Goal: Information Seeking & Learning: Find specific fact

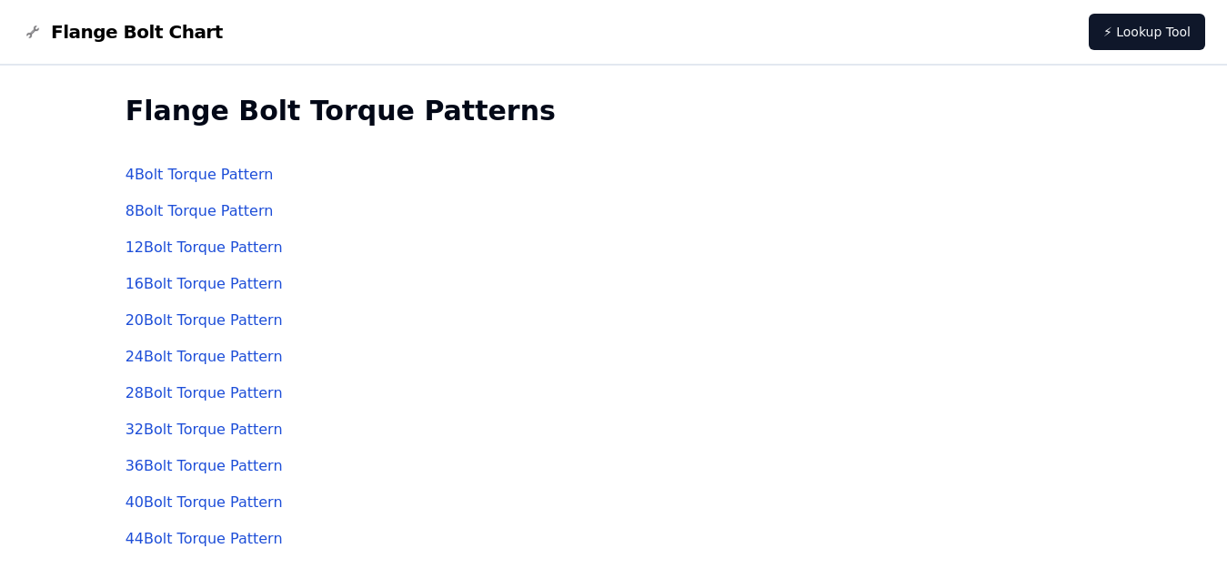
click at [197, 393] on link "28 Bolt Torque Pattern" at bounding box center [204, 392] width 157 height 17
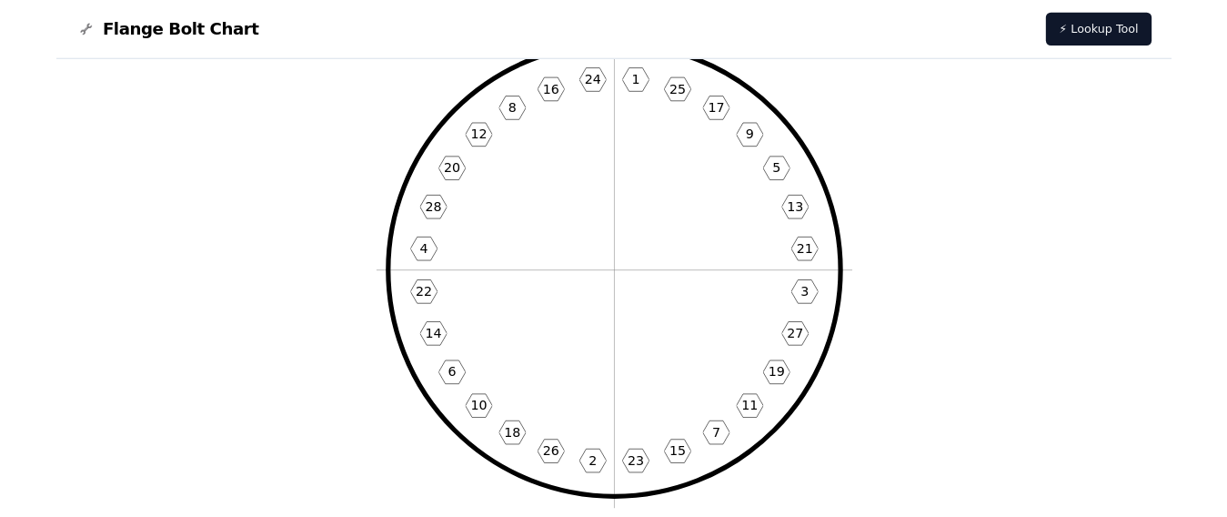
scroll to position [152, 0]
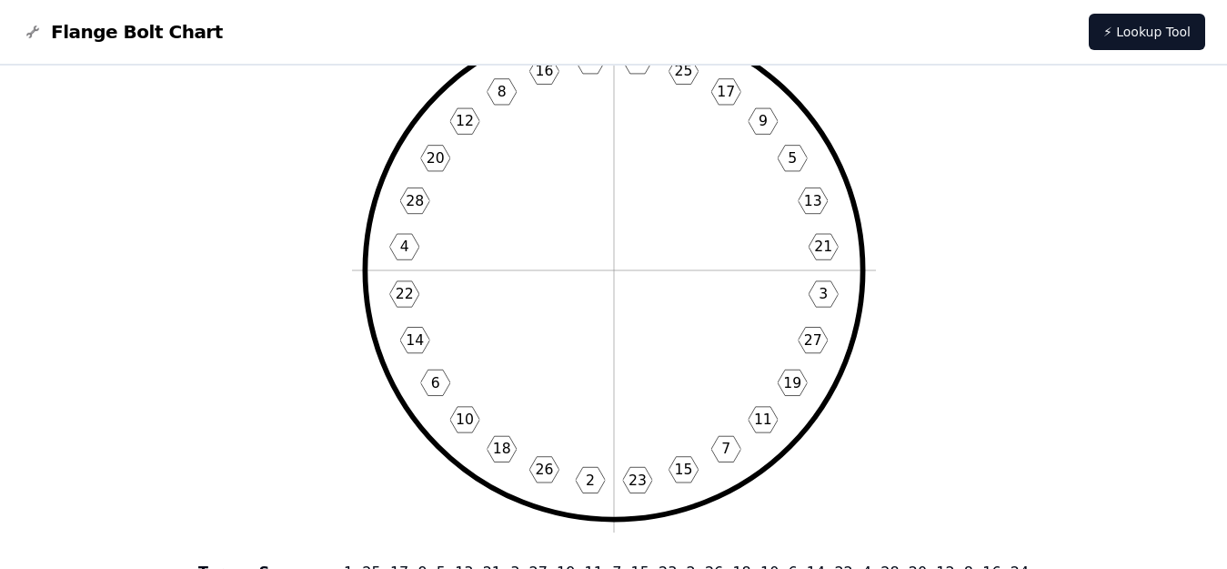
drag, startPoint x: 646, startPoint y: 331, endPoint x: 518, endPoint y: 451, distance: 175.7
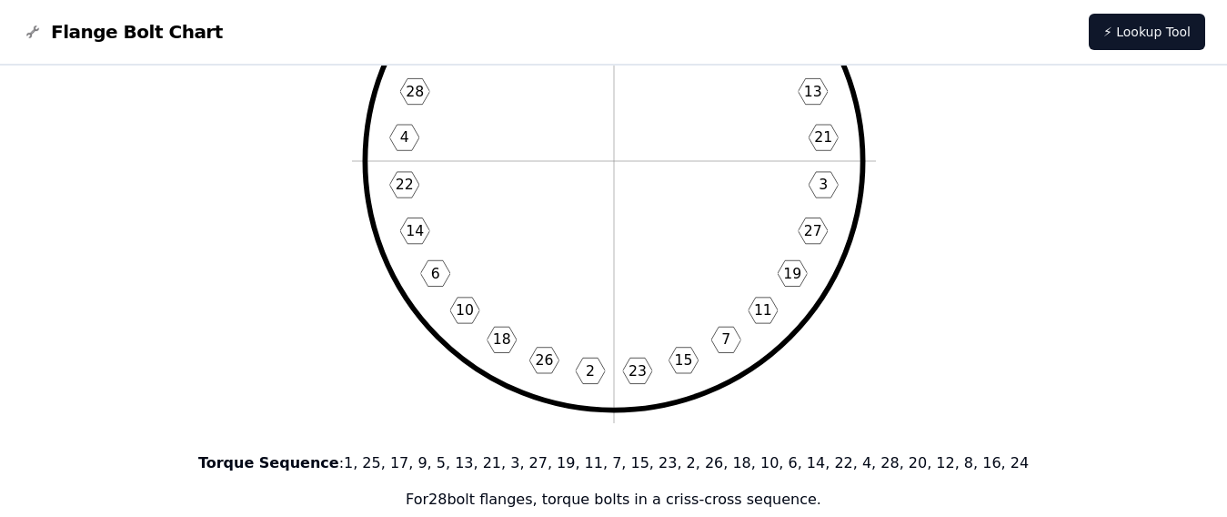
scroll to position [303, 0]
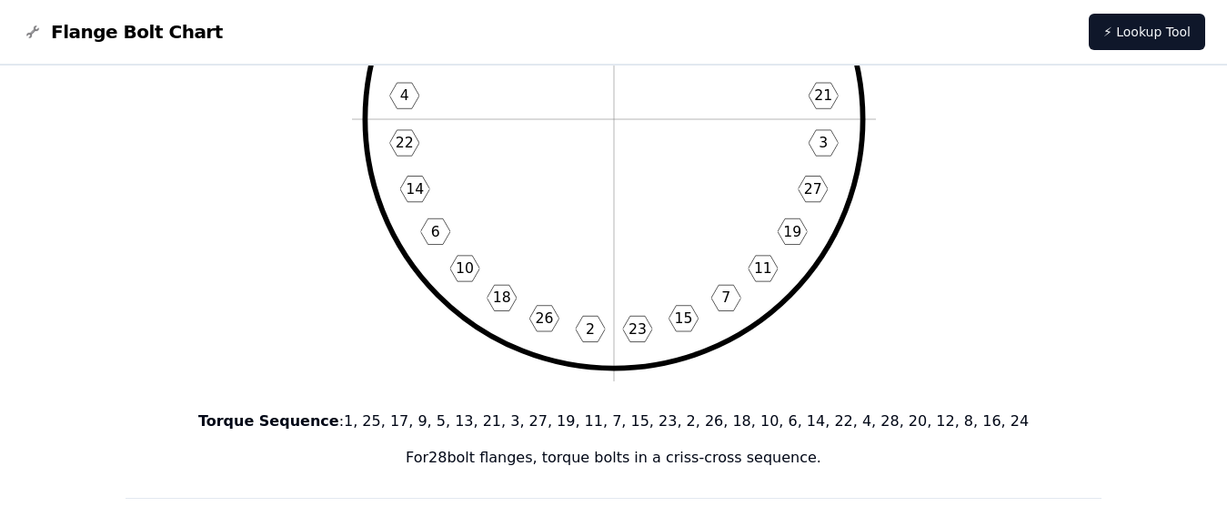
drag, startPoint x: 596, startPoint y: 361, endPoint x: 491, endPoint y: 255, distance: 149.2
drag, startPoint x: 491, startPoint y: 255, endPoint x: 940, endPoint y: 388, distance: 467.7
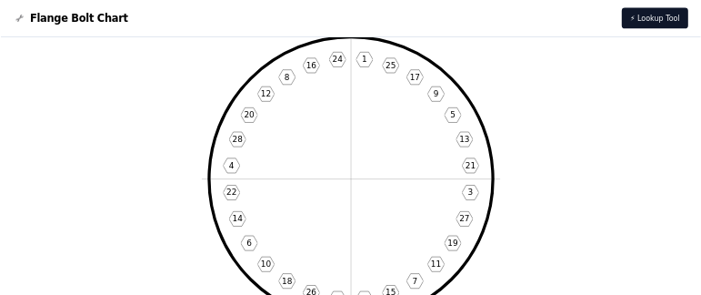
scroll to position [0, 0]
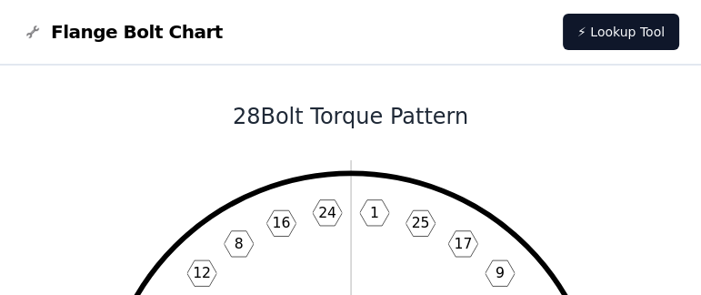
drag, startPoint x: 1242, startPoint y: 5, endPoint x: 458, endPoint y: 118, distance: 792.3
click at [458, 118] on h1 "28 Bolt Torque Pattern" at bounding box center [351, 116] width 660 height 29
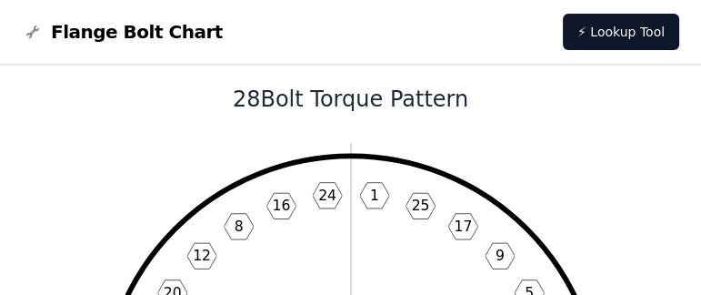
scroll to position [16, 0]
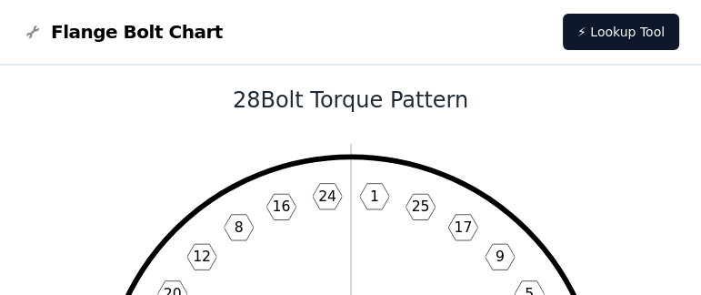
drag, startPoint x: 460, startPoint y: 104, endPoint x: 239, endPoint y: 102, distance: 221.1
click at [239, 102] on h1 "28 Bolt Torque Pattern" at bounding box center [351, 100] width 660 height 29
copy h1 "28 Bolt Torque Pattern"
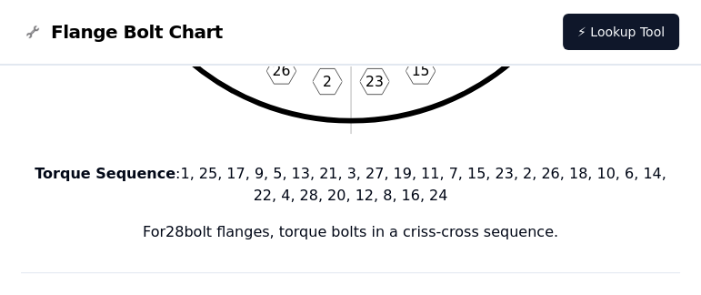
scroll to position [554, 0]
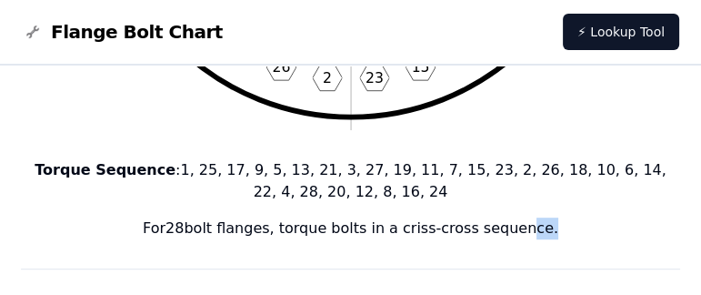
drag, startPoint x: 533, startPoint y: 230, endPoint x: 511, endPoint y: 229, distance: 21.9
click at [511, 229] on p "For 28 bolt flanges, torque bolts in a criss-cross sequence." at bounding box center [351, 228] width 660 height 22
drag, startPoint x: 538, startPoint y: 231, endPoint x: 29, endPoint y: 172, distance: 512.0
click at [27, 172] on div "Torque Sequence : 1, 25, 17, 9, 5, 13, 21, 3, 27, 19, 11, 7, 15, 23, 2, 26, 18,…" at bounding box center [351, 199] width 660 height 80
copy div "Torque Sequence : 1, 25, 17, 9, 5, 13, 21, 3, 27, 19, 11, 7, 15, 23, 2, 26, 18,…"
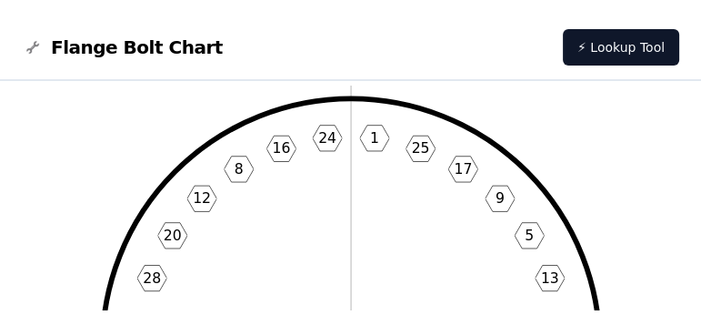
scroll to position [86, 0]
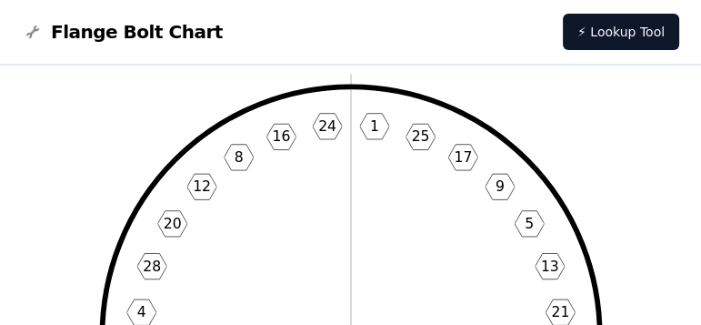
drag, startPoint x: 664, startPoint y: 0, endPoint x: 679, endPoint y: 257, distance: 257.0
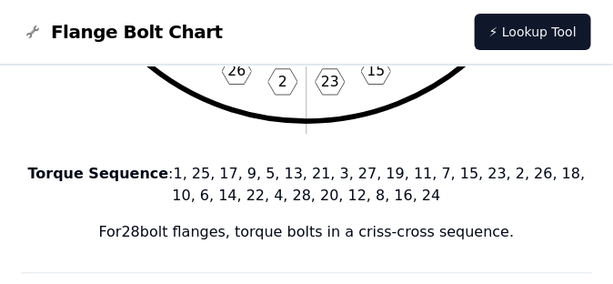
scroll to position [546, 0]
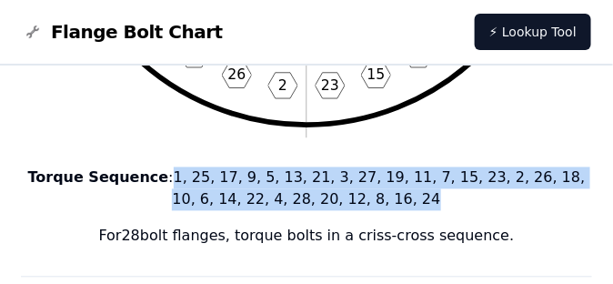
drag, startPoint x: 366, startPoint y: 202, endPoint x: 184, endPoint y: 187, distance: 182.5
click at [149, 177] on p "Torque Sequence : 1, 25, 17, 9, 5, 13, 21, 3, 27, 19, 11, 7, 15, 23, 2, 26, 18,…" at bounding box center [306, 189] width 571 height 44
copy p "1, 25, 17, 9, 5, 13, 21, 3, 27, 19, 11, 7, 15, 23, 2, 26, 18, 10, 6, 14, 22, 4,…"
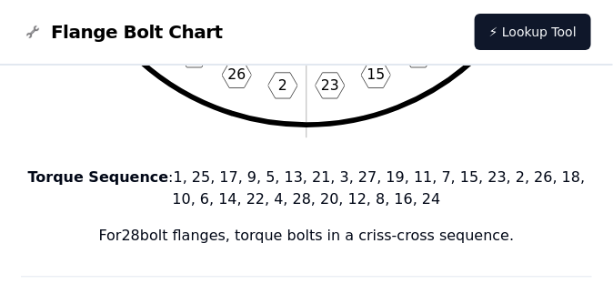
click at [404, 214] on div "Torque Sequence : 1, 25, 17, 9, 5, 13, 21, 3, 27, 19, 11, 7, 15, 23, 2, 26, 18,…" at bounding box center [306, 207] width 571 height 80
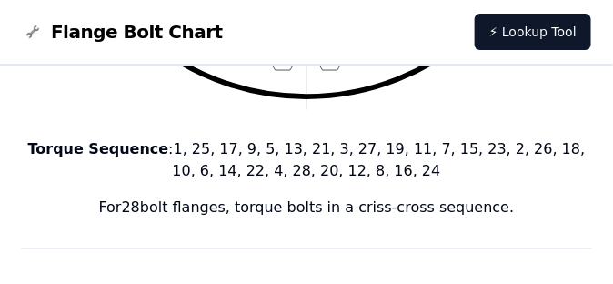
scroll to position [576, 0]
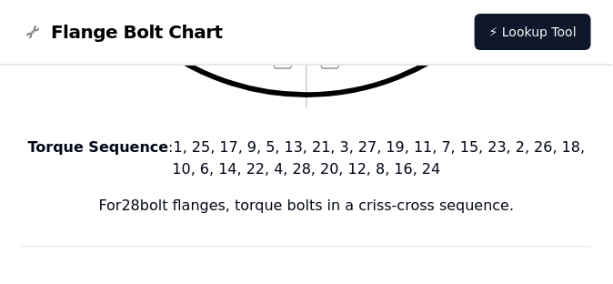
drag, startPoint x: 490, startPoint y: 209, endPoint x: 121, endPoint y: 217, distance: 369.4
